Goal: Task Accomplishment & Management: Use online tool/utility

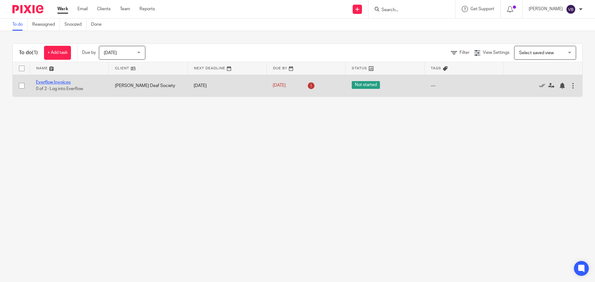
click at [55, 82] on link "Everflow Invoices" at bounding box center [53, 82] width 35 height 4
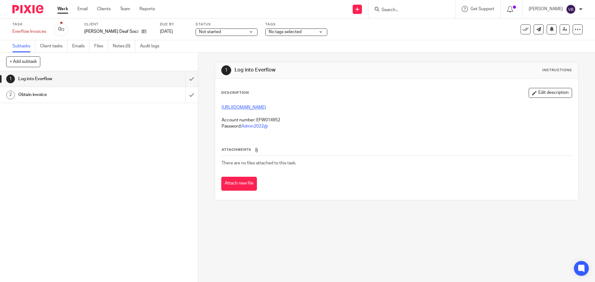
click at [235, 107] on link "https://portal.everflowutilities.com/" at bounding box center [244, 107] width 44 height 4
click at [185, 78] on input "submit" at bounding box center [99, 78] width 198 height 15
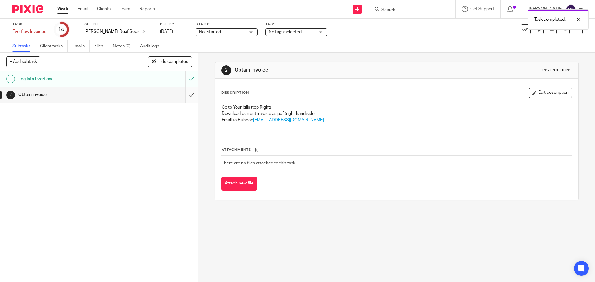
click at [185, 96] on input "submit" at bounding box center [99, 94] width 198 height 15
